Goal: Task Accomplishment & Management: Complete application form

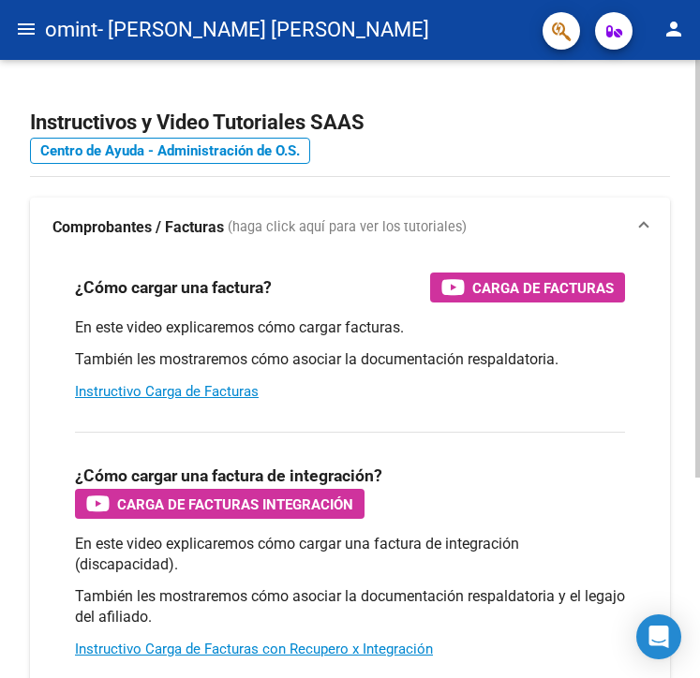
click at [612, 514] on div "¿Cómo cargar una factura de integración? Carga de Facturas Integración" at bounding box center [350, 491] width 550 height 56
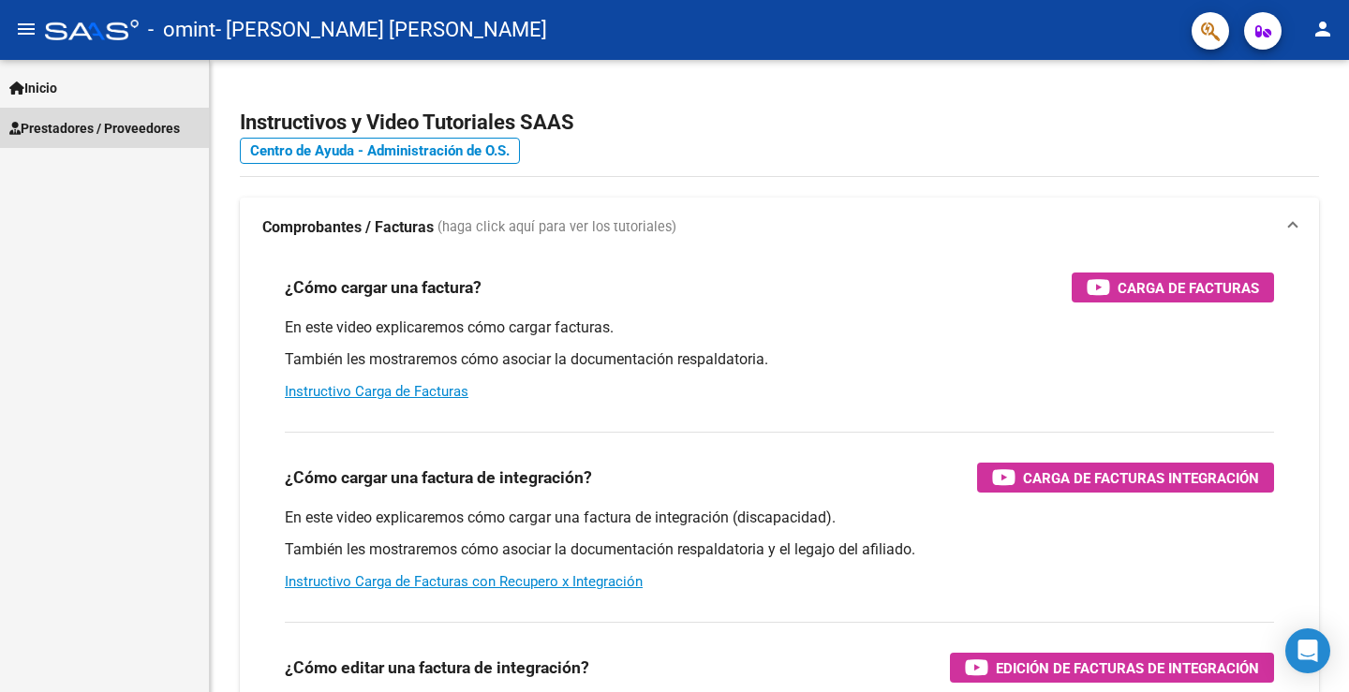
click at [106, 125] on span "Prestadores / Proveedores" at bounding box center [94, 128] width 170 height 21
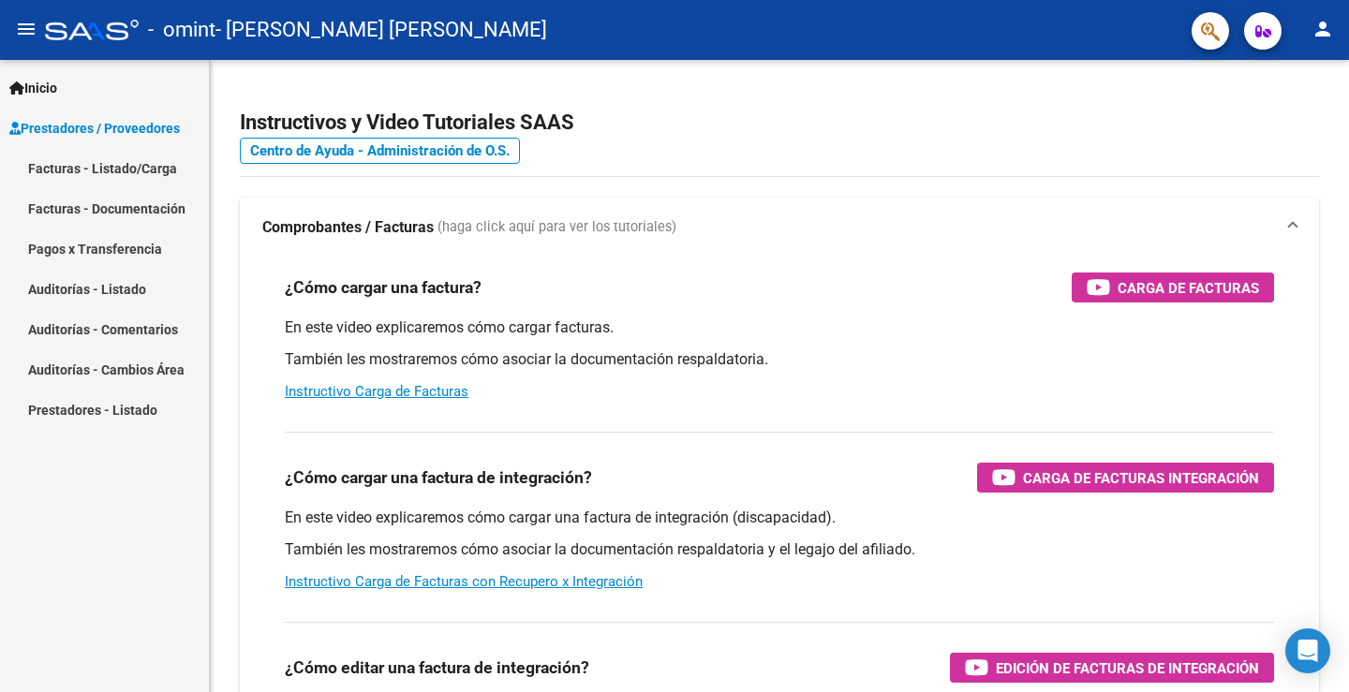
click at [121, 166] on link "Facturas - Listado/Carga" at bounding box center [104, 168] width 209 height 40
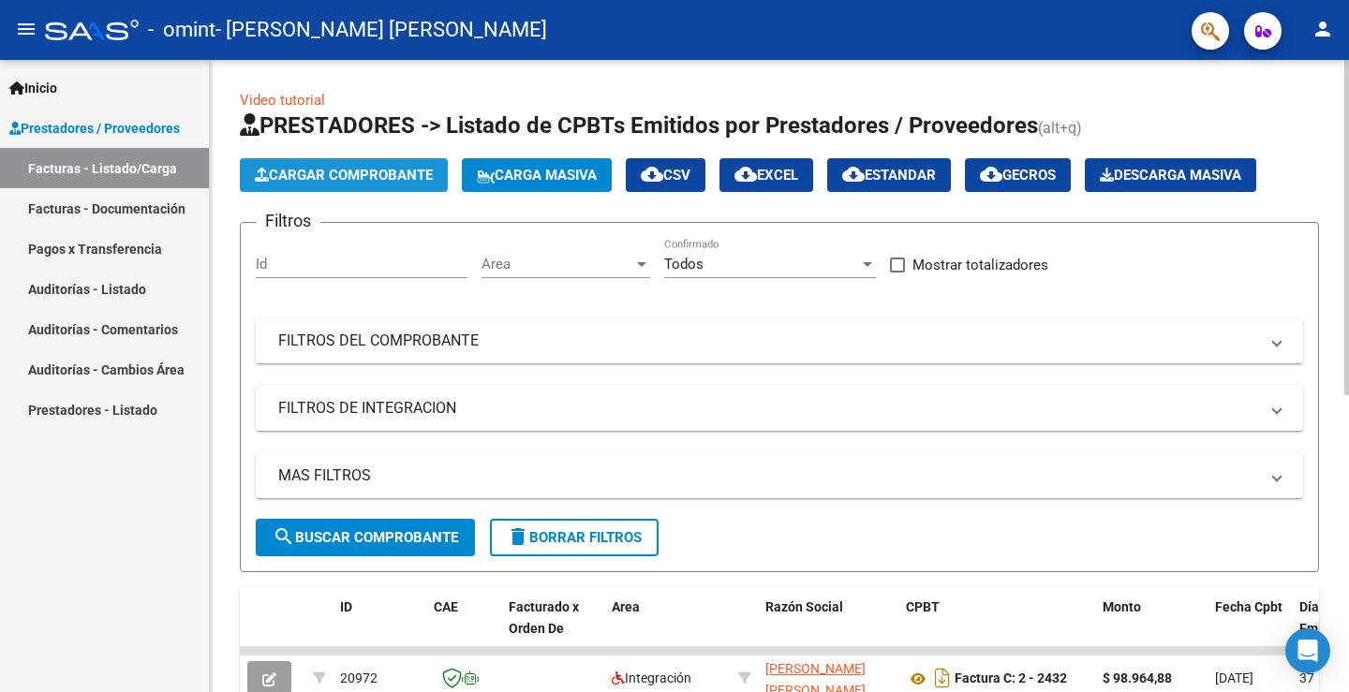
click at [411, 161] on button "Cargar Comprobante" at bounding box center [344, 175] width 208 height 34
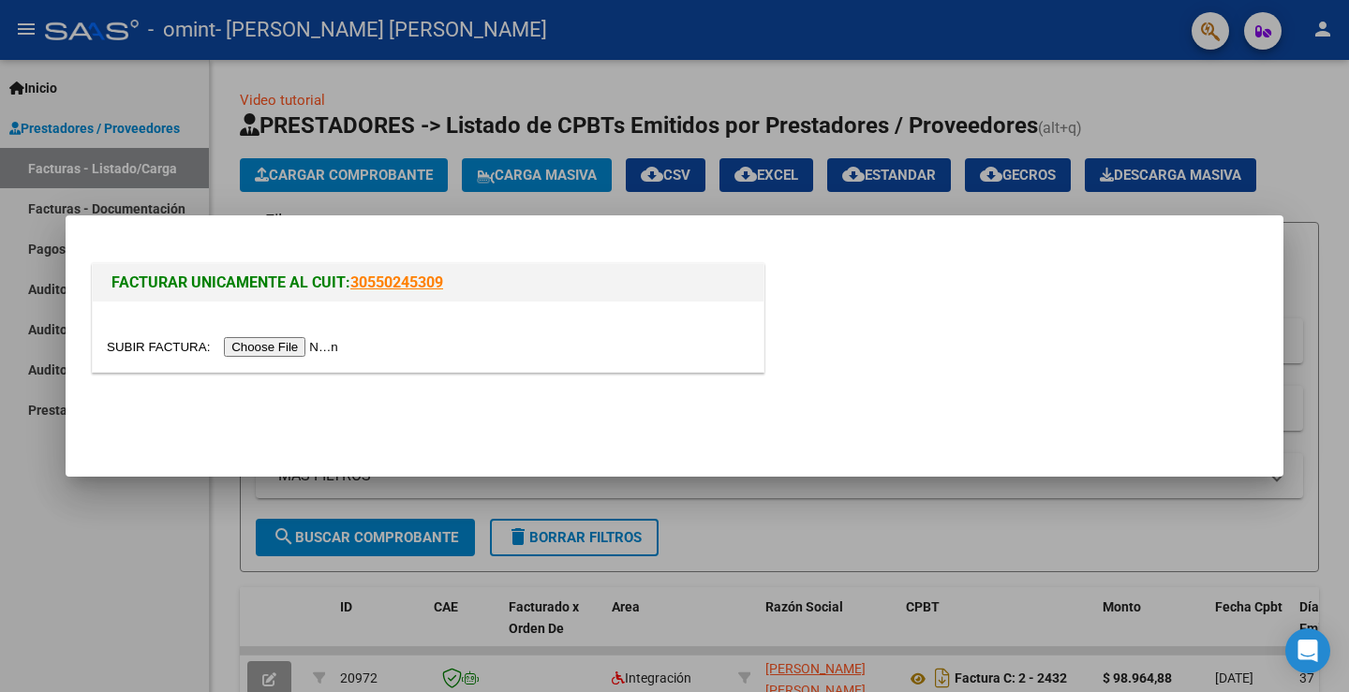
click at [69, 553] on div at bounding box center [674, 346] width 1349 height 692
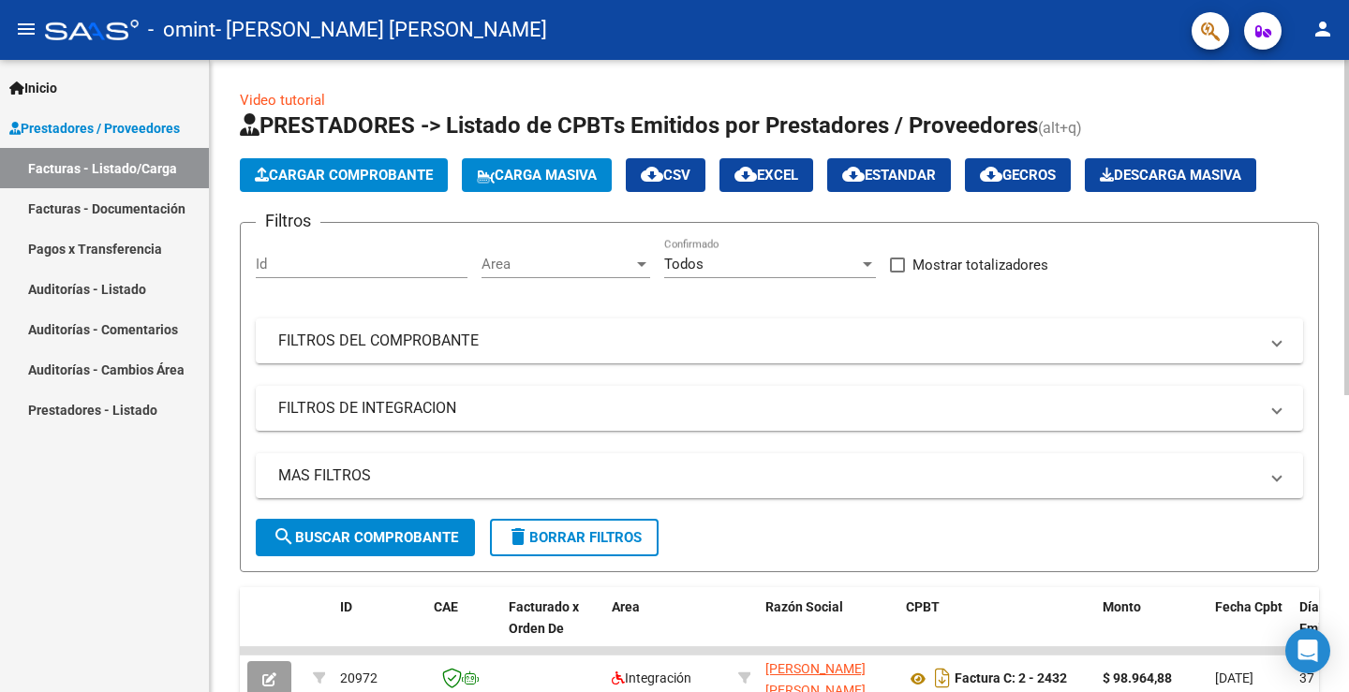
click at [397, 171] on span "Cargar Comprobante" at bounding box center [344, 175] width 178 height 17
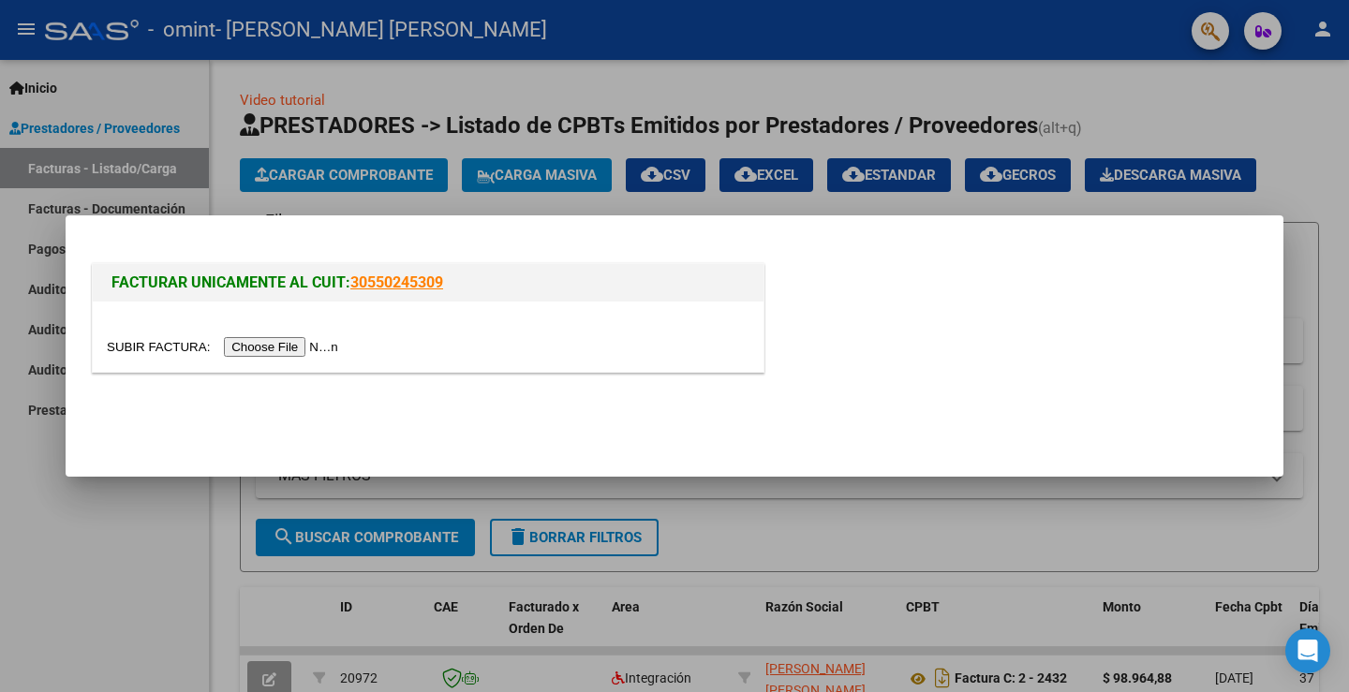
click at [309, 344] on input "file" at bounding box center [225, 347] width 237 height 20
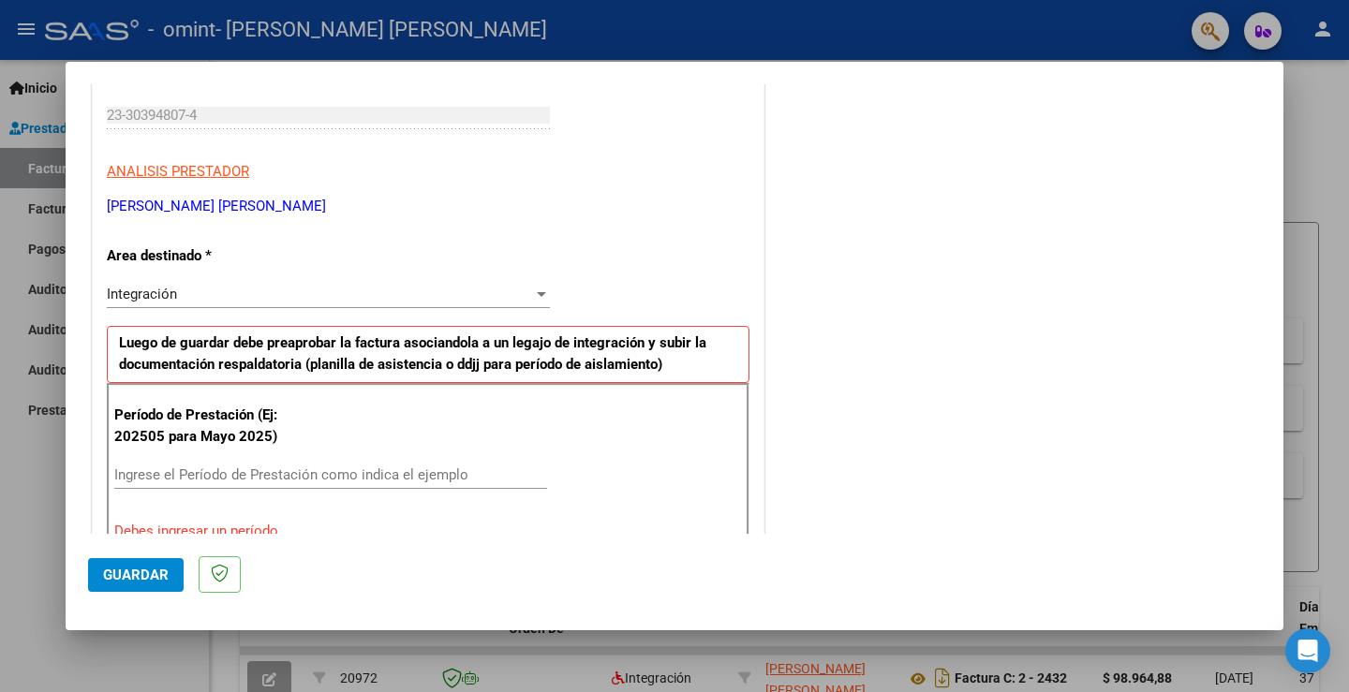
scroll to position [375, 0]
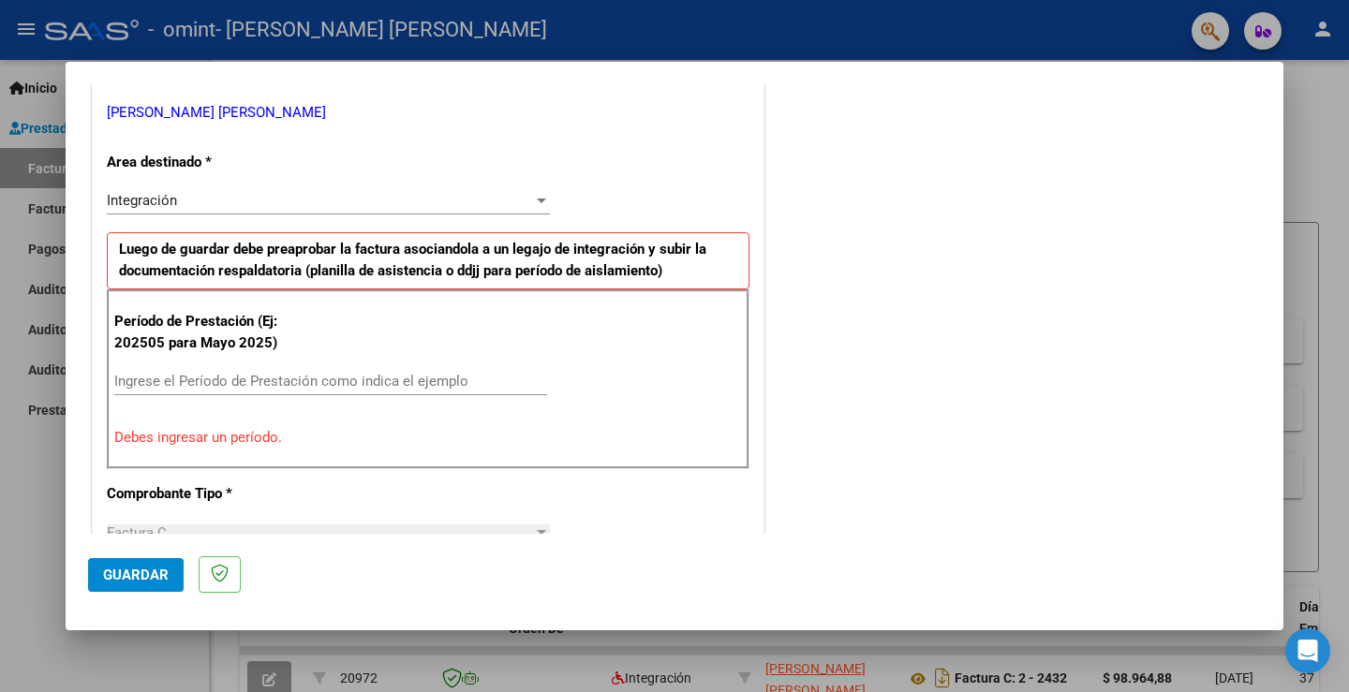
click at [284, 378] on input "Ingrese el Período de Prestación como indica el ejemplo" at bounding box center [330, 381] width 433 height 17
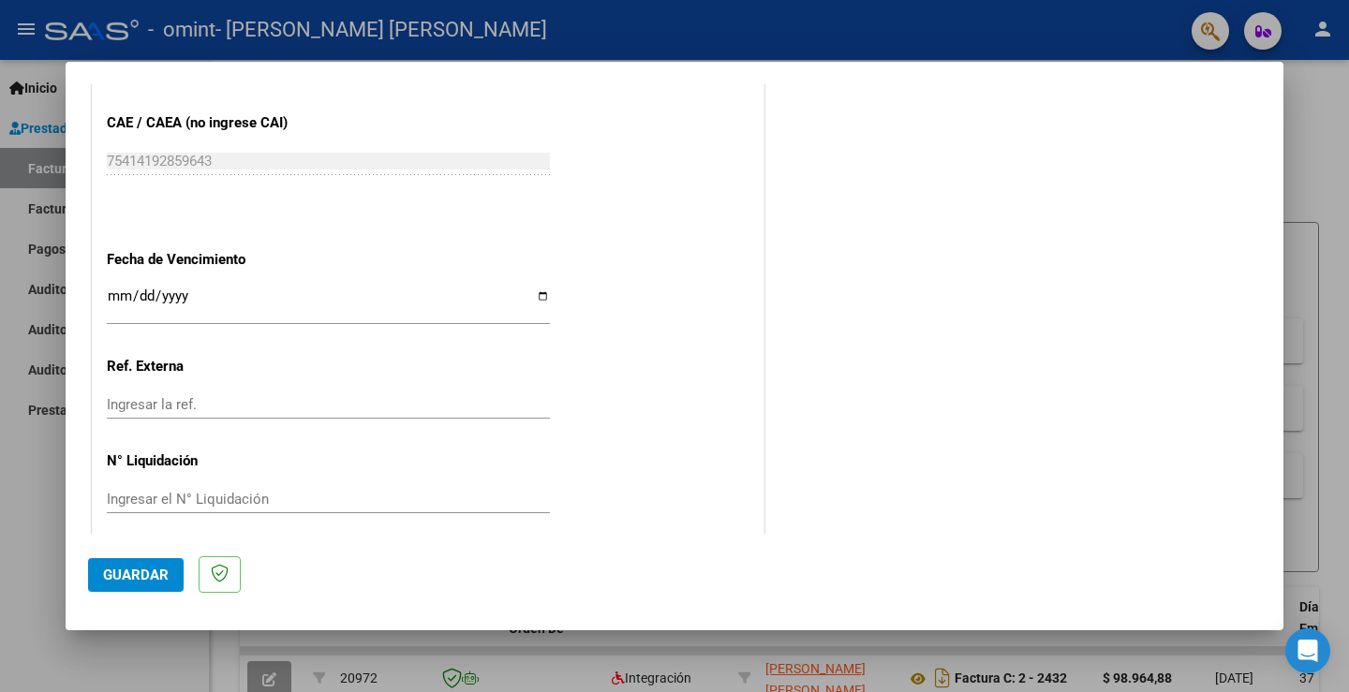
scroll to position [1199, 0]
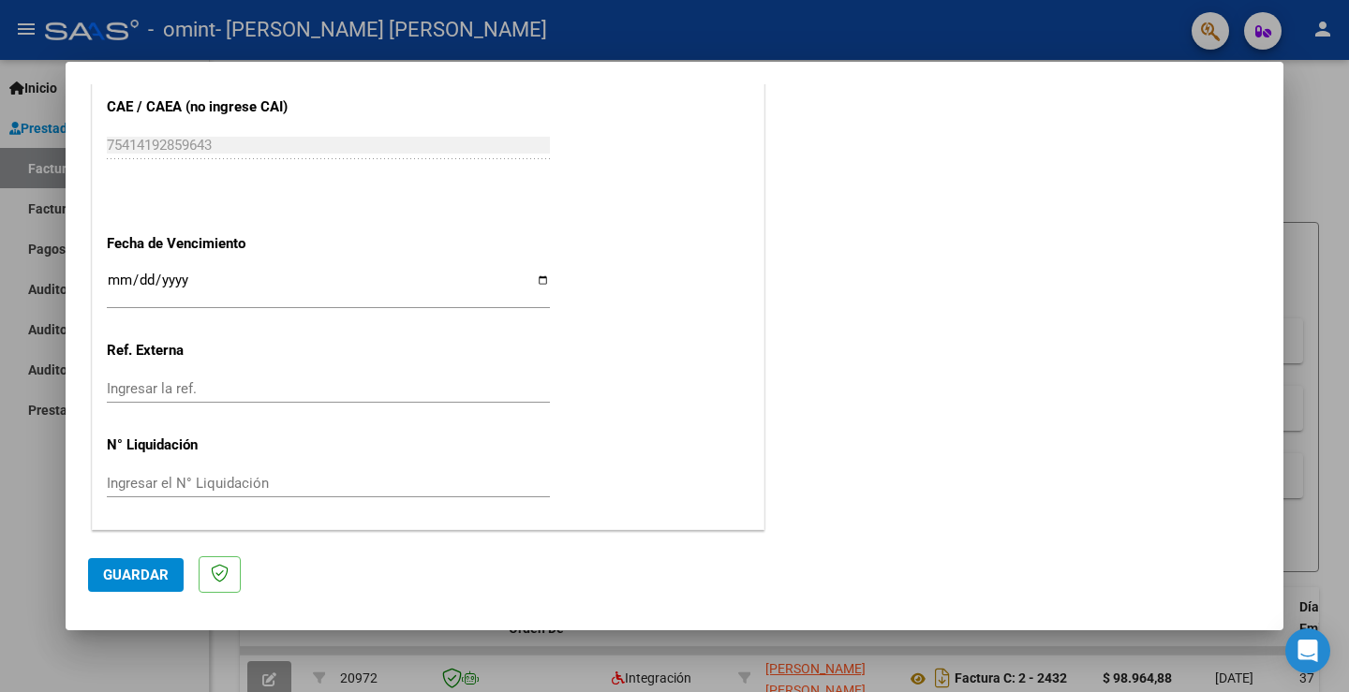
type input "202509"
click at [278, 284] on input "Ingresar la fecha" at bounding box center [328, 288] width 443 height 30
click at [538, 279] on input "Ingresar la fecha" at bounding box center [328, 288] width 443 height 30
type input "[DATE]"
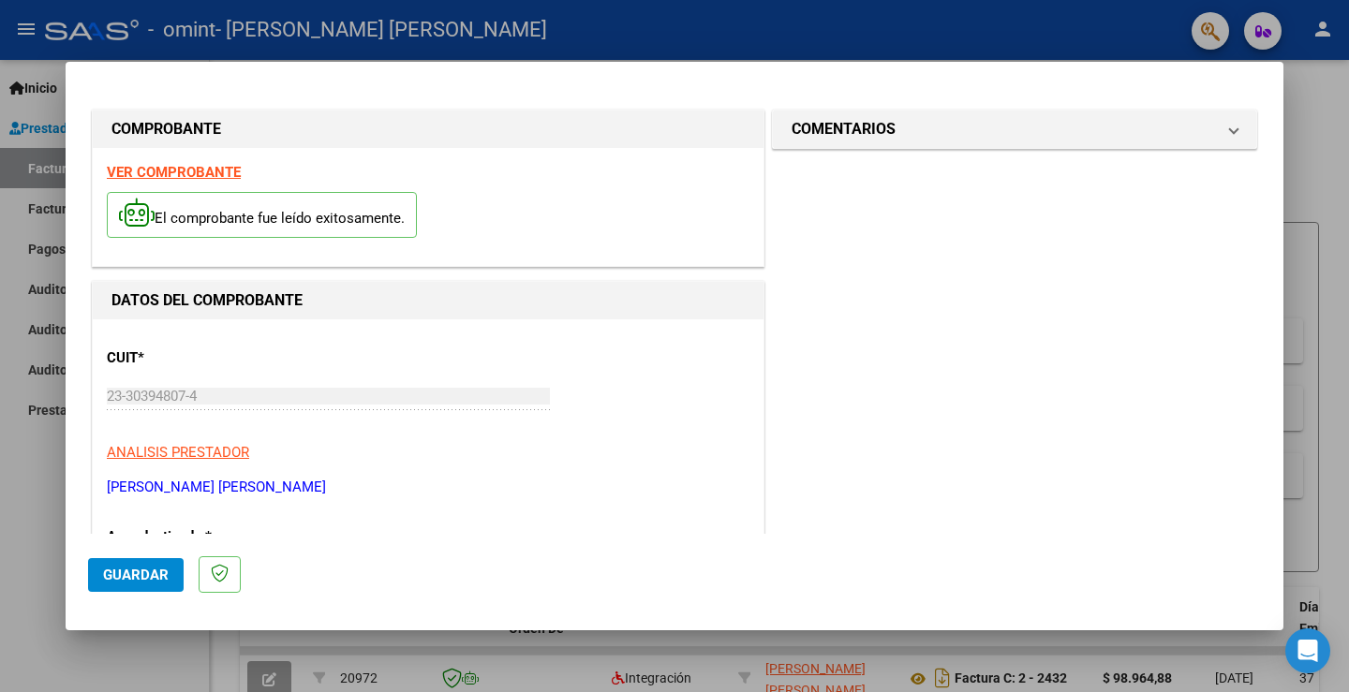
scroll to position [656, 0]
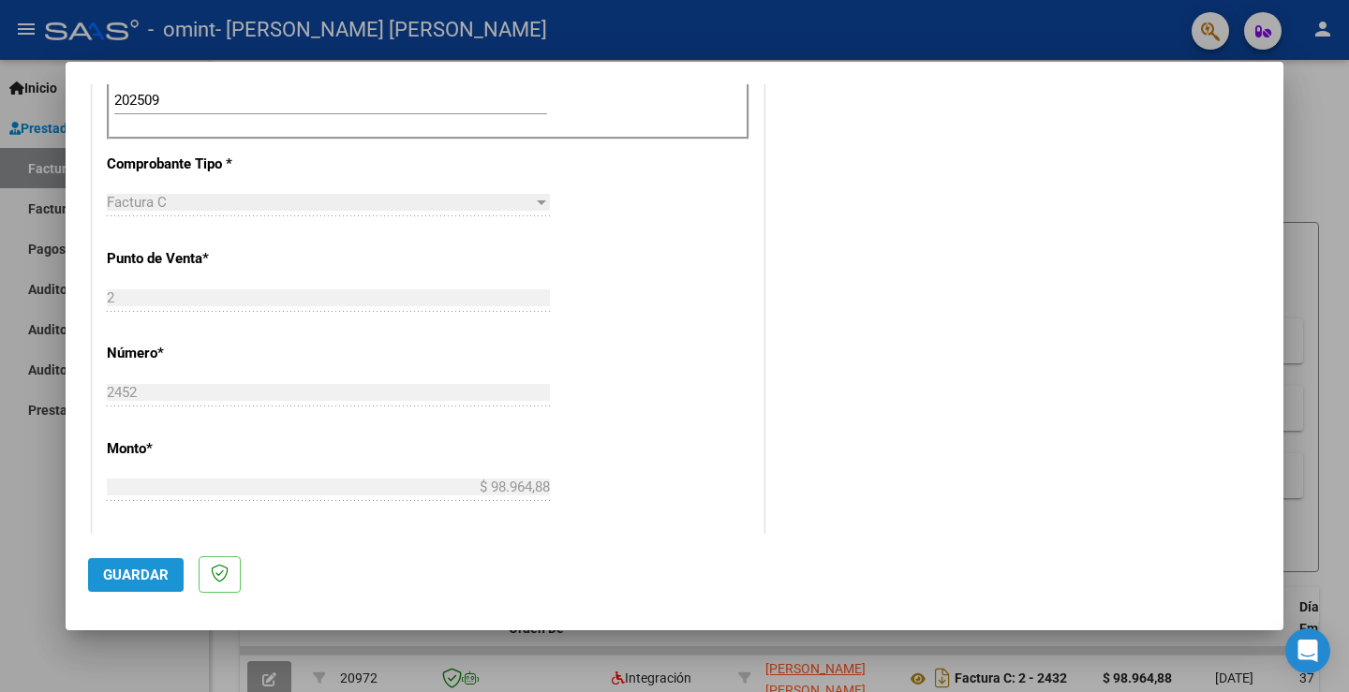
click at [122, 576] on span "Guardar" at bounding box center [136, 575] width 66 height 17
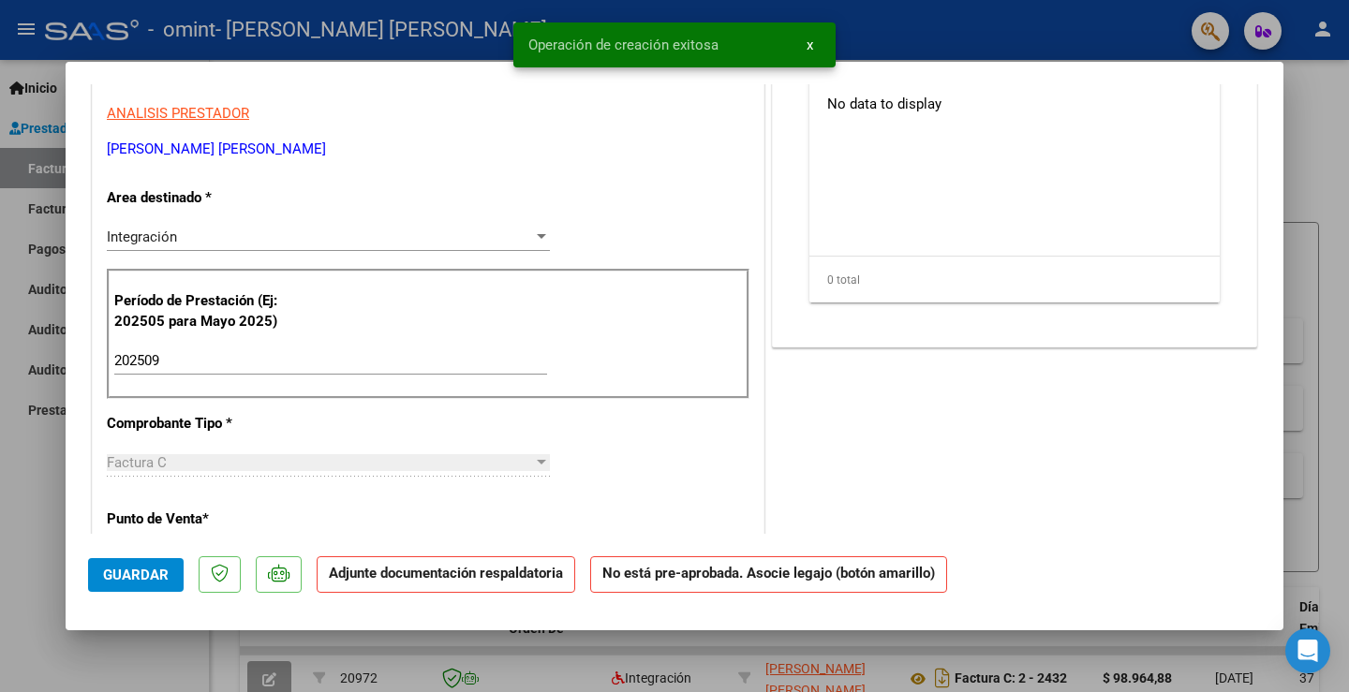
scroll to position [0, 0]
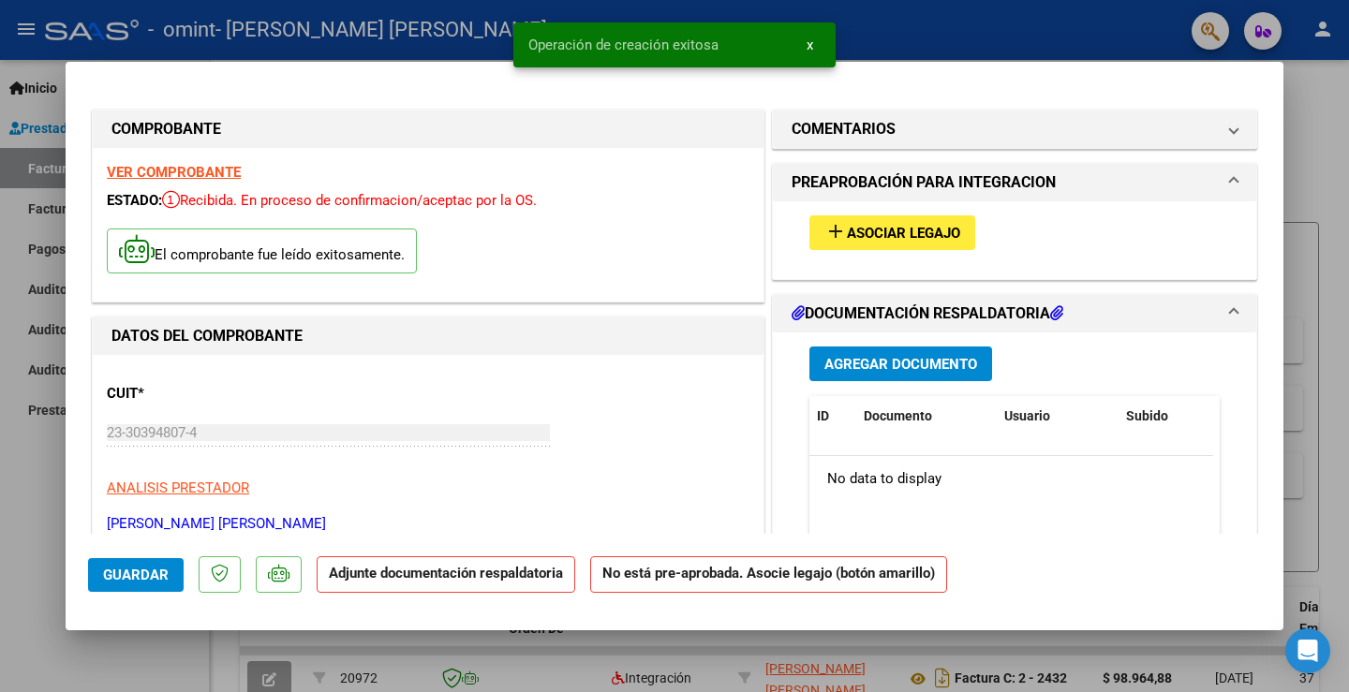
click at [699, 229] on mat-icon "add" at bounding box center [835, 231] width 22 height 22
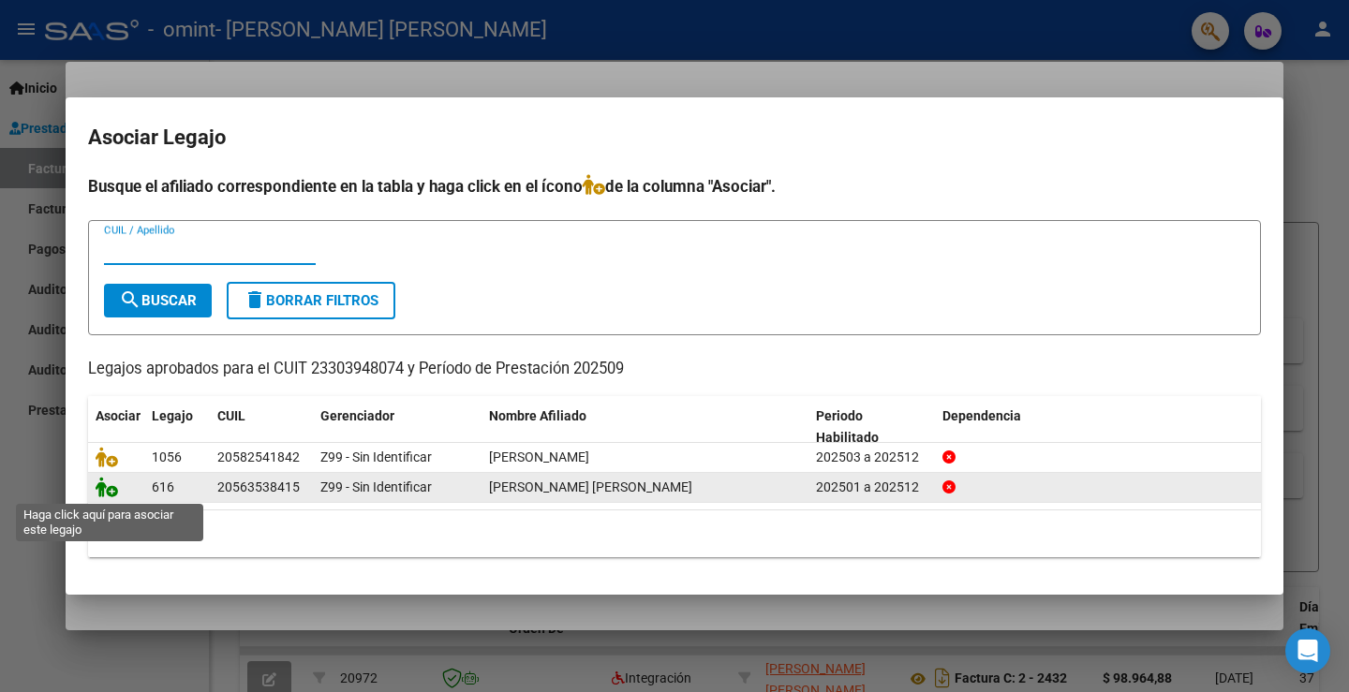
click at [111, 491] on icon at bounding box center [107, 487] width 22 height 21
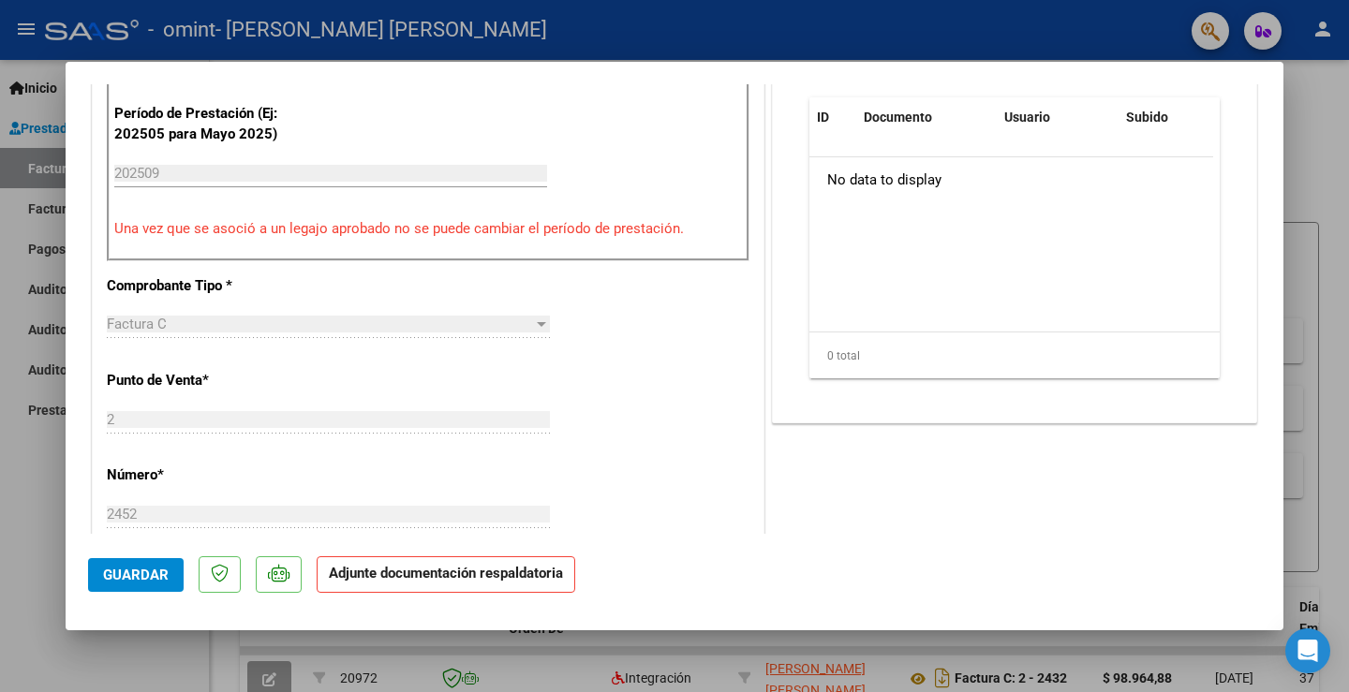
scroll to position [281, 0]
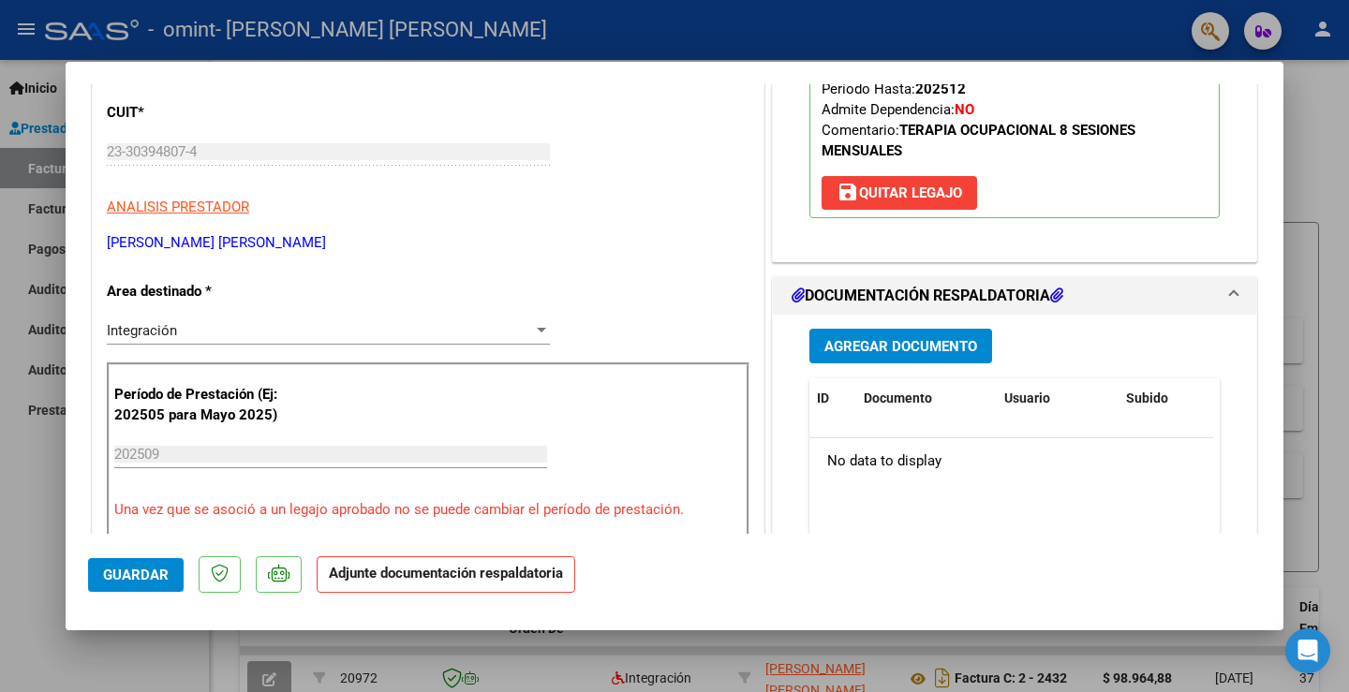
click at [699, 346] on span "Agregar Documento" at bounding box center [900, 346] width 153 height 17
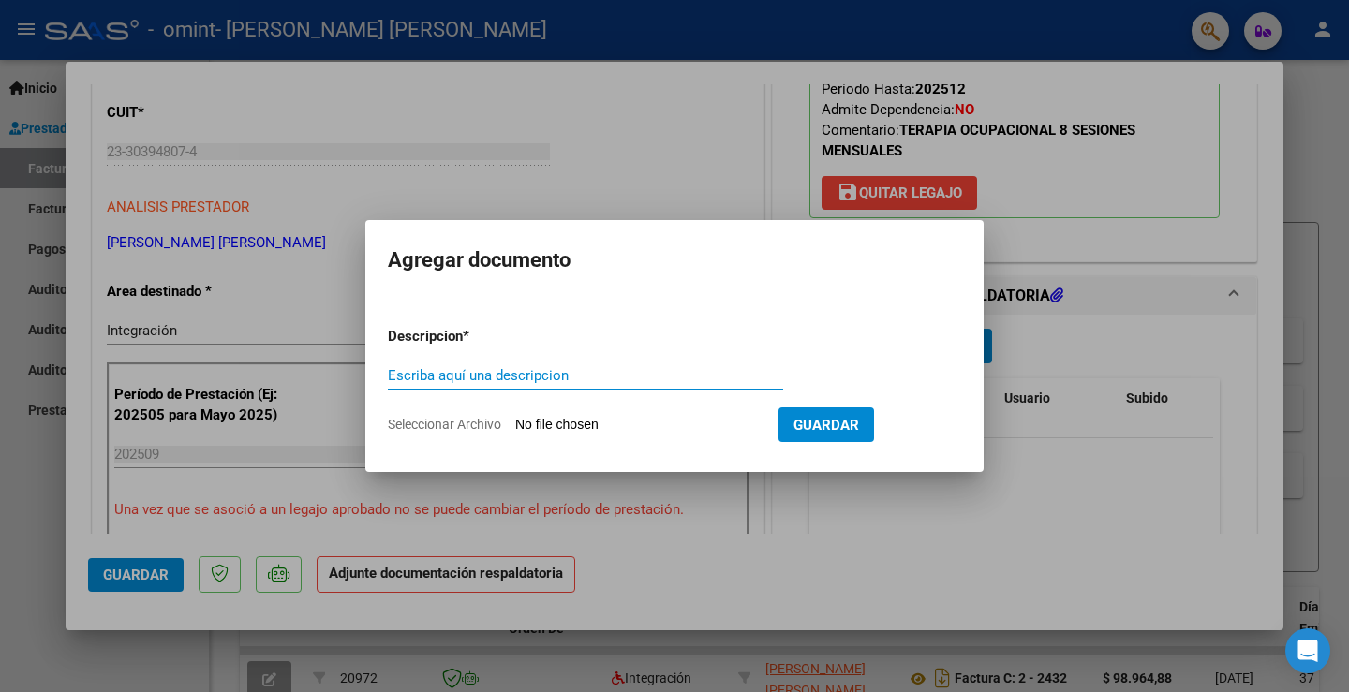
click at [500, 376] on input "Escriba aquí una descripcion" at bounding box center [585, 375] width 395 height 17
type input "[PERSON_NAME] SEPT"
click at [612, 425] on input "Seleccionar Archivo" at bounding box center [639, 426] width 248 height 18
type input "C:\fakepath\asist [PERSON_NAME] sept.pdf"
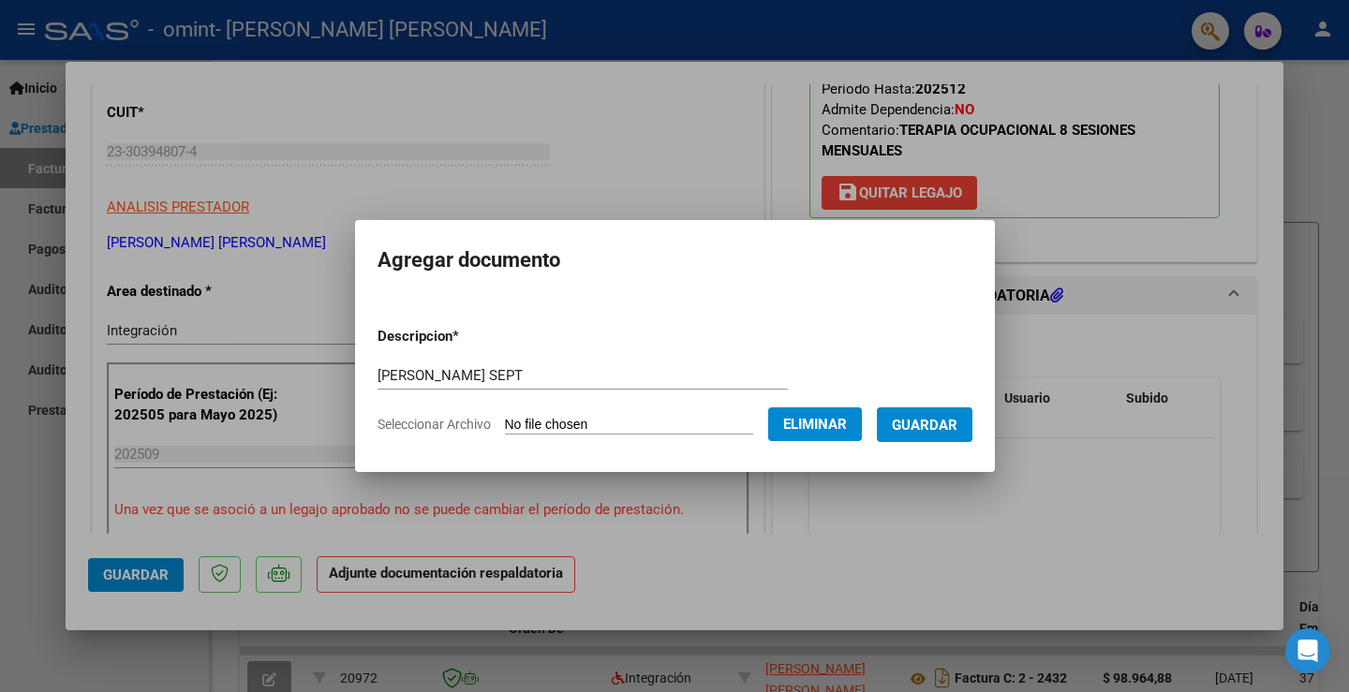
click at [699, 423] on span "Guardar" at bounding box center [925, 425] width 66 height 17
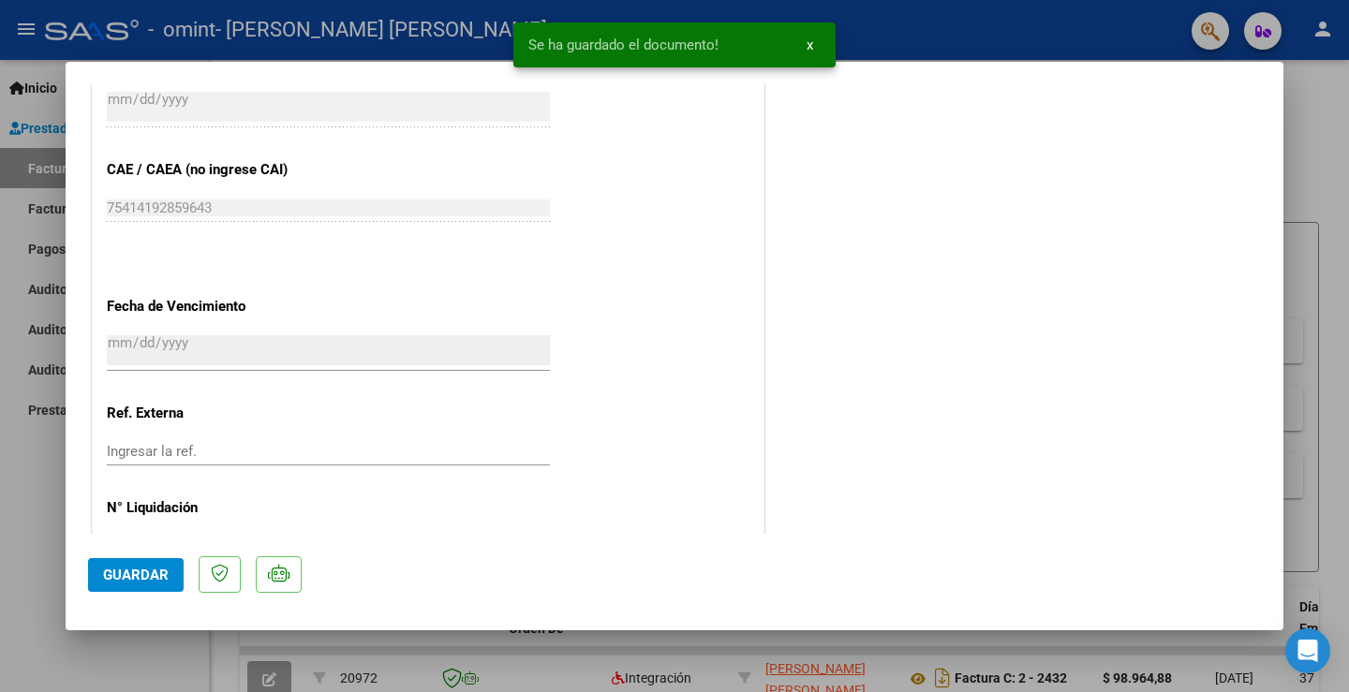
scroll to position [1227, 0]
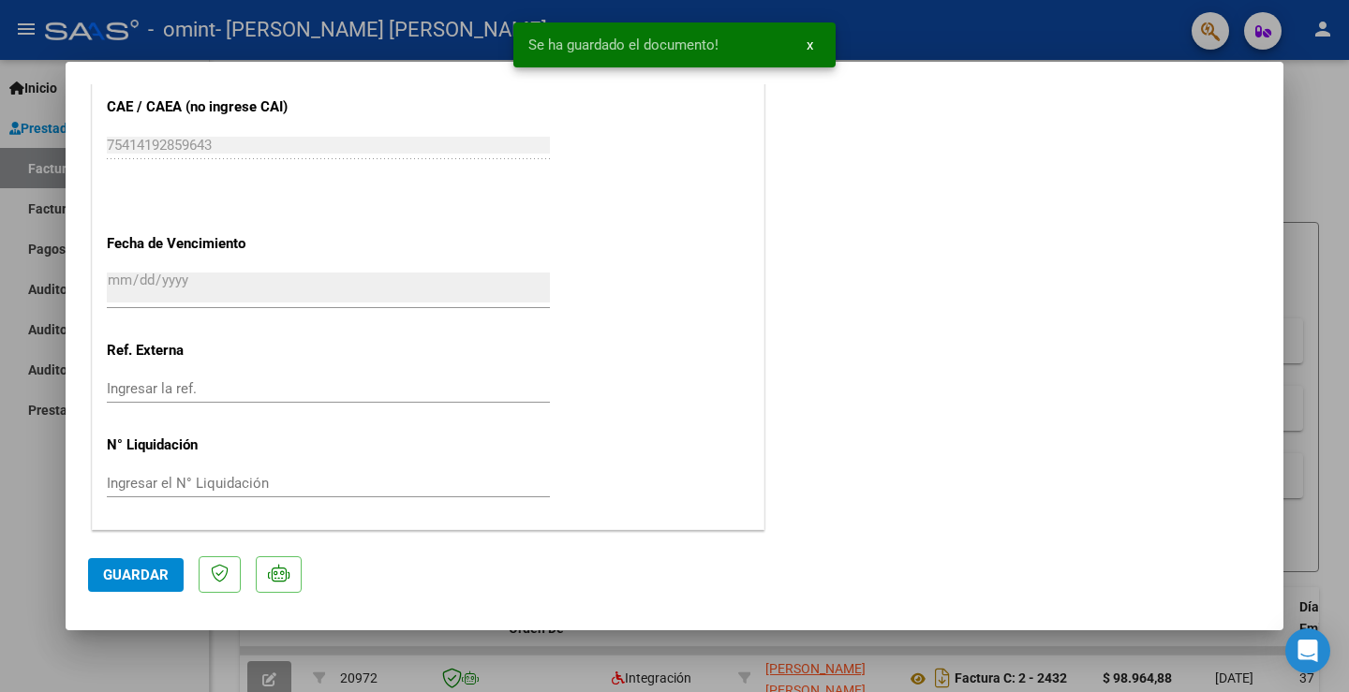
click at [133, 573] on span "Guardar" at bounding box center [136, 575] width 66 height 17
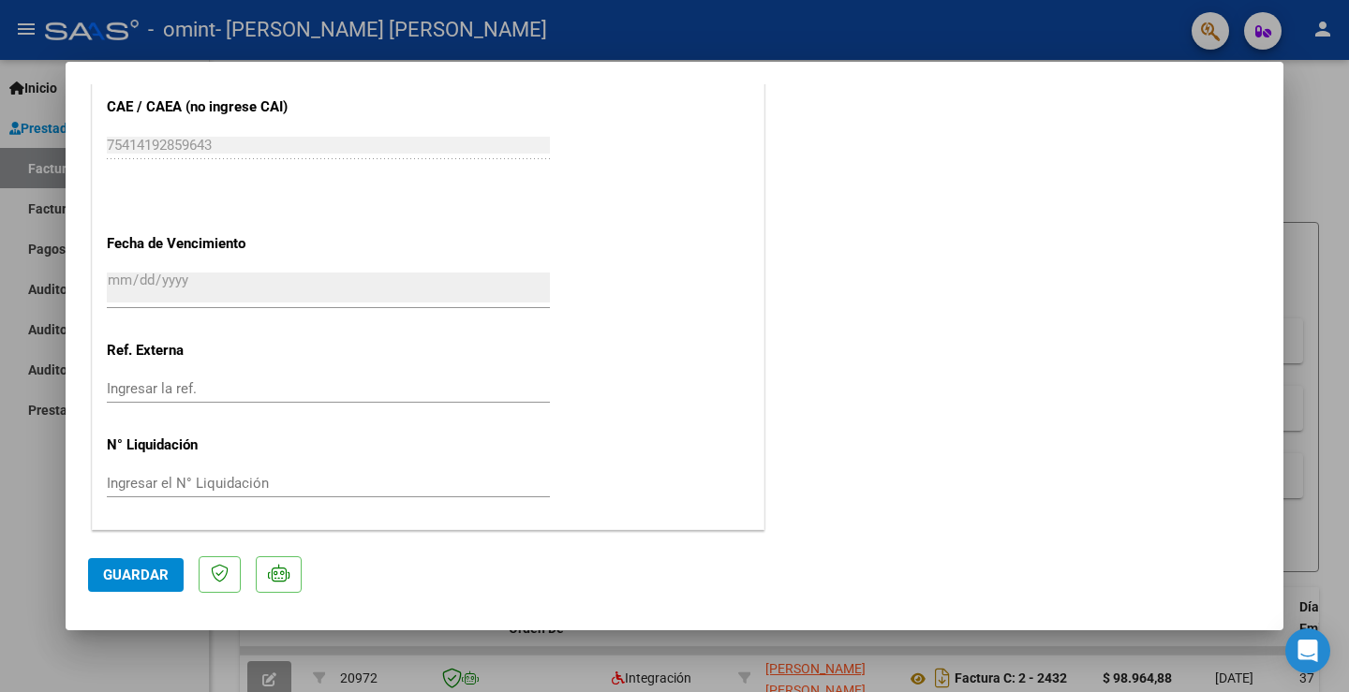
click at [516, 567] on mat-dialog-actions "Guardar" at bounding box center [674, 571] width 1173 height 74
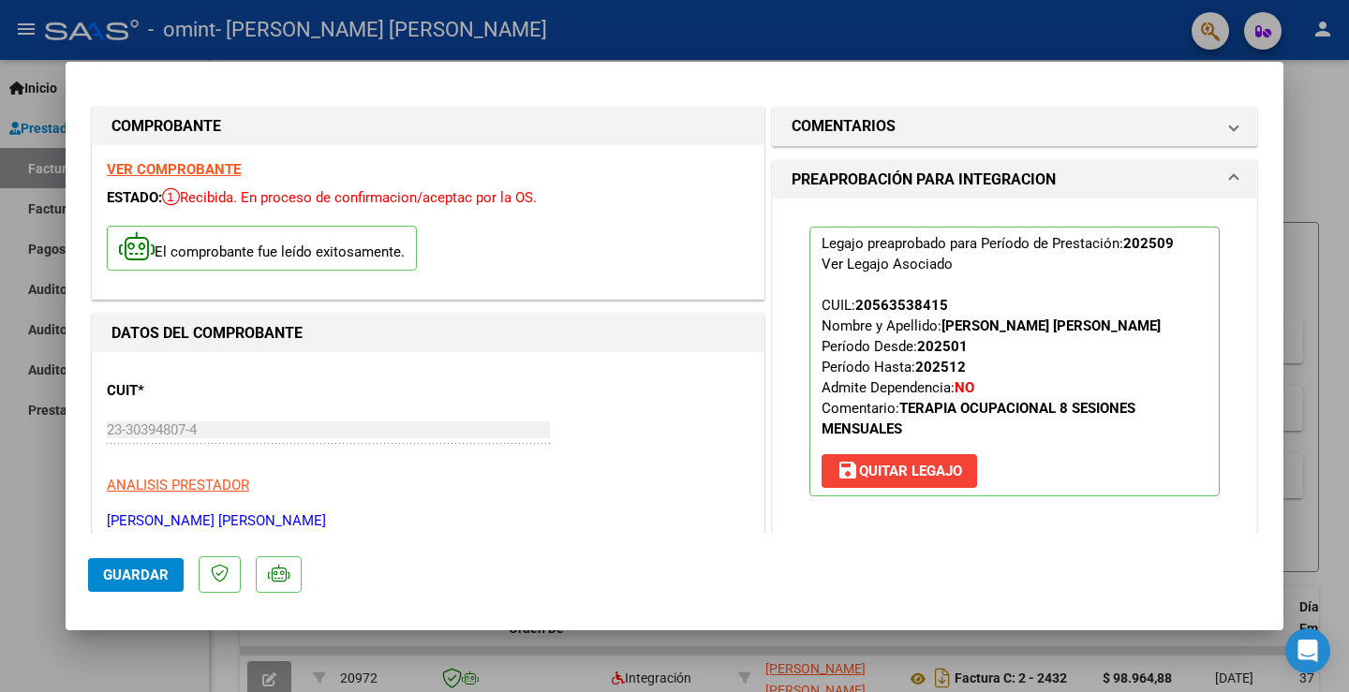
scroll to position [0, 0]
